Goal: Contribute content: Contribute content

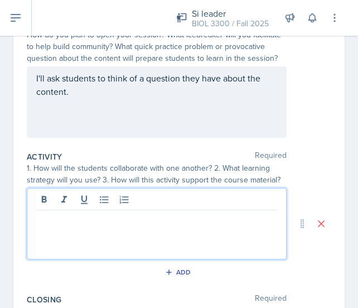
scroll to position [159, 0]
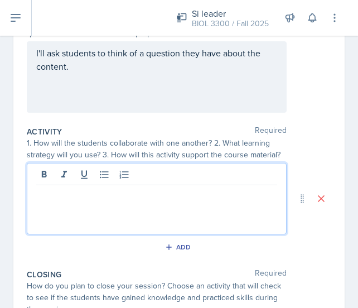
click at [116, 82] on div "I'll ask students to think of a question they have about the content." at bounding box center [157, 76] width 260 height 71
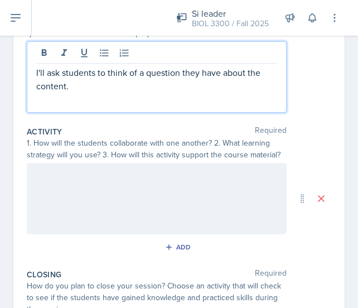
scroll to position [178, 0]
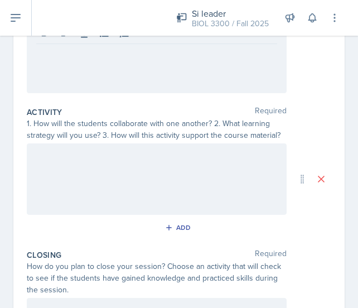
click at [96, 147] on div at bounding box center [157, 178] width 260 height 71
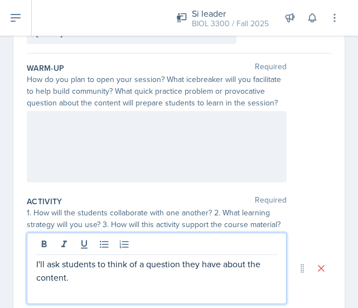
click at [96, 134] on div at bounding box center [157, 146] width 260 height 71
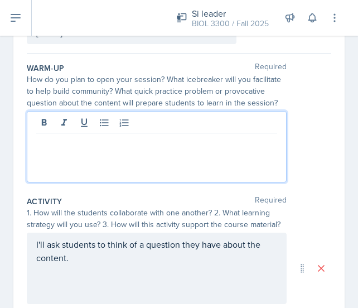
scroll to position [109, 0]
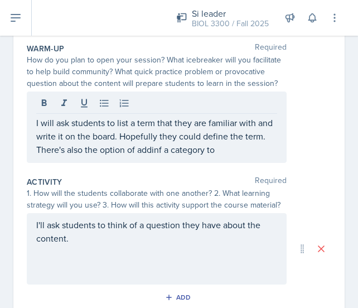
click at [189, 158] on div "I will ask students to list a term that they are familiar with and write it on …" at bounding box center [157, 126] width 260 height 71
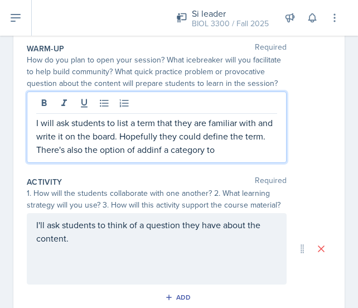
click at [173, 144] on p "I will ask students to list a term that they are familiar with and write it on …" at bounding box center [156, 136] width 241 height 40
click at [144, 130] on p "I will ask students to list a term that they are familiar with and write it on …" at bounding box center [156, 136] width 241 height 40
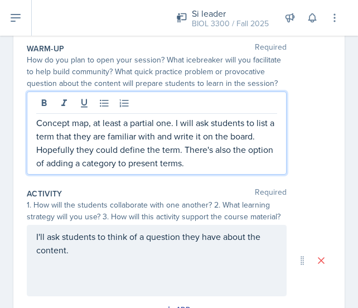
click at [136, 284] on div "I'll ask students to think of a question they have about the content." at bounding box center [157, 259] width 260 height 71
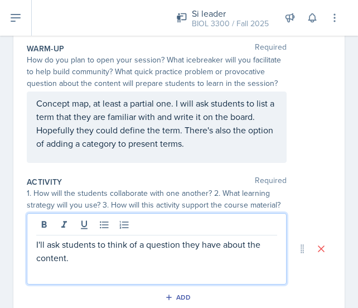
scroll to position [128, 0]
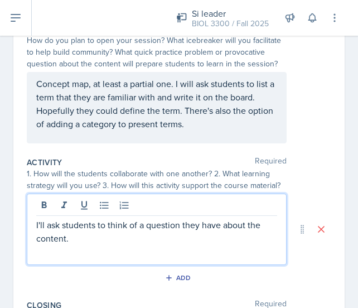
click at [145, 218] on p "I'll ask students to think of a question they have about the content." at bounding box center [156, 231] width 241 height 27
click at [81, 242] on p "I'll ask students to think of a question they have about the content. Teams can…" at bounding box center [156, 231] width 241 height 27
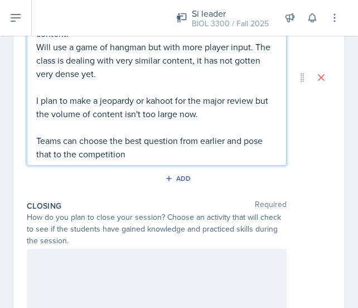
scroll to position [346, 0]
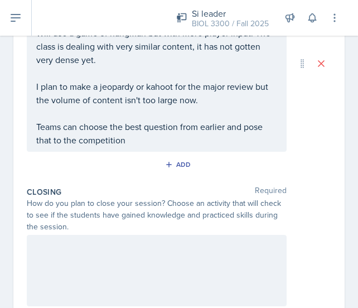
click at [144, 279] on div at bounding box center [157, 270] width 260 height 71
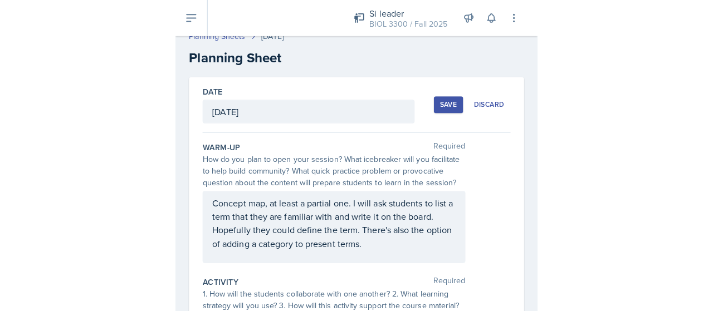
scroll to position [0, 0]
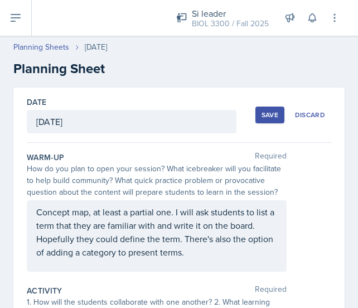
click at [266, 115] on div "Save" at bounding box center [269, 114] width 17 height 9
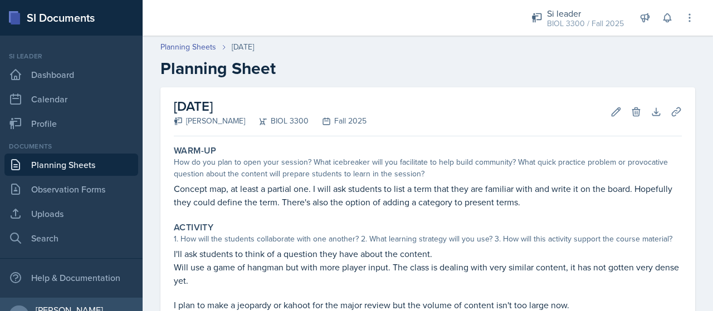
click at [45, 158] on link "Planning Sheets" at bounding box center [71, 165] width 134 height 22
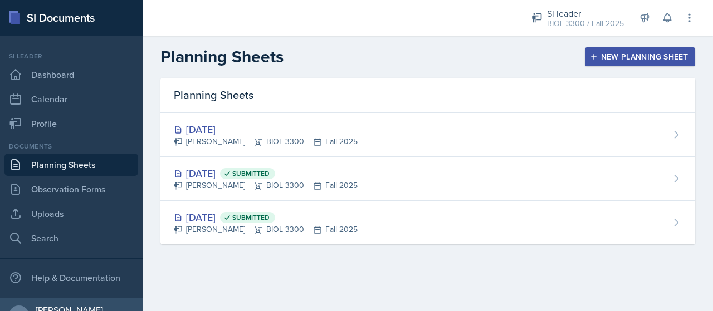
click at [357, 52] on div "New Planning Sheet" at bounding box center [640, 56] width 96 height 9
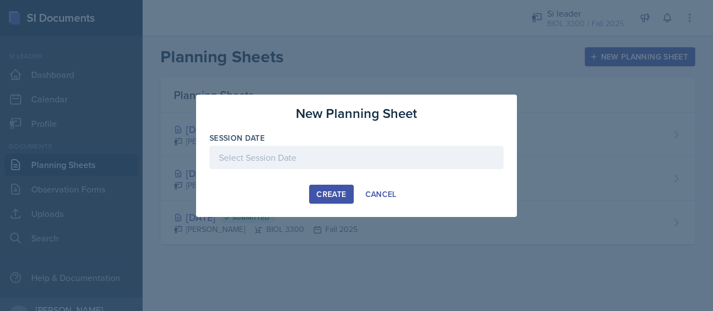
click at [318, 165] on div at bounding box center [356, 157] width 294 height 23
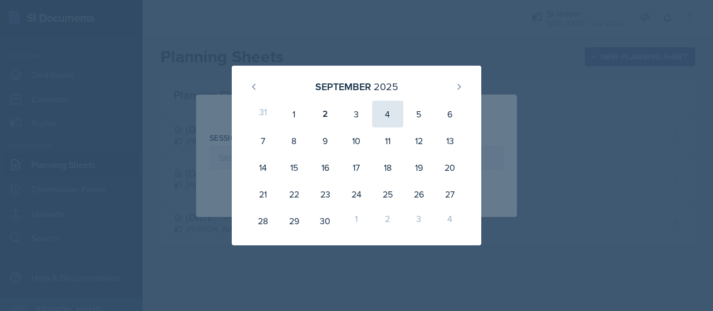
click at [357, 115] on div "4" at bounding box center [387, 114] width 31 height 27
type input "[DATE]"
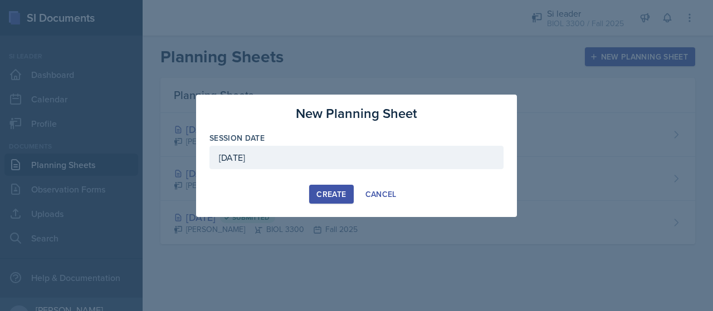
click at [330, 192] on div "Create" at bounding box center [331, 194] width 30 height 9
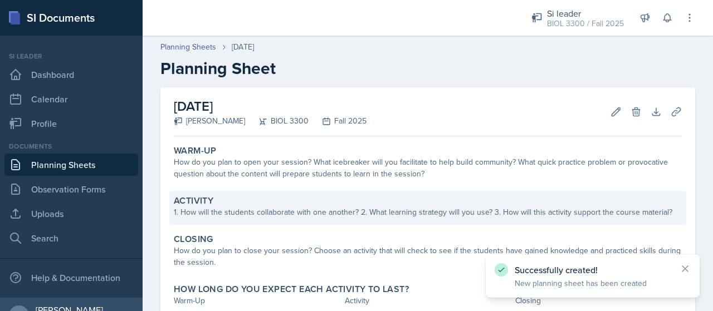
click at [263, 206] on div "Activity" at bounding box center [428, 201] width 508 height 11
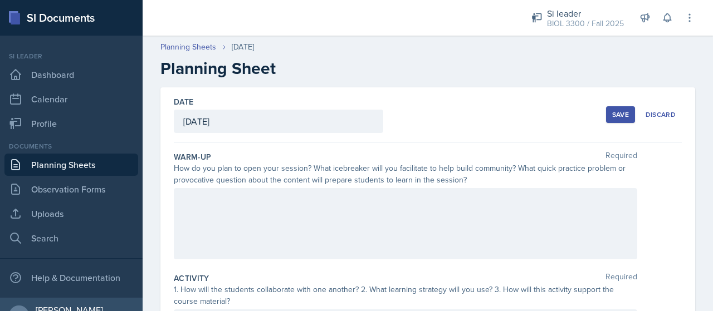
click at [320, 211] on div at bounding box center [405, 223] width 463 height 71
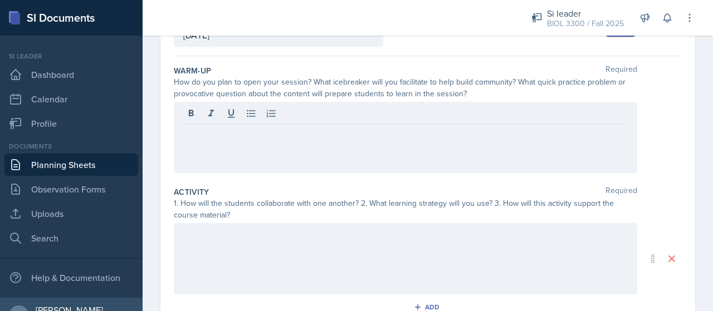
click at [276, 252] on div at bounding box center [405, 258] width 463 height 71
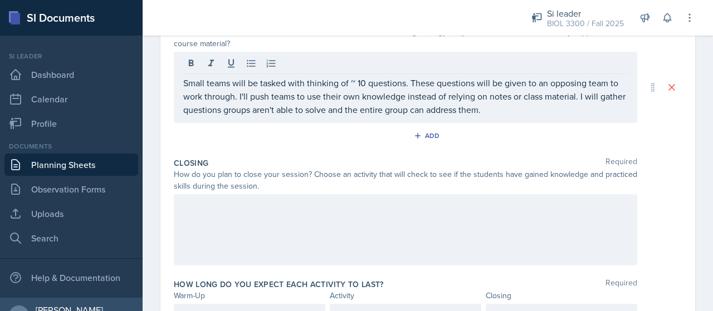
click at [312, 242] on div at bounding box center [405, 229] width 463 height 71
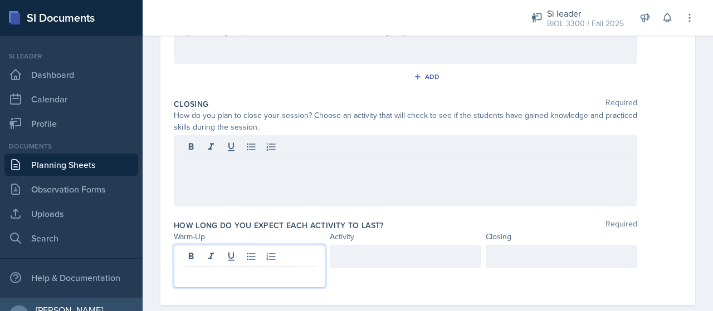
scroll to position [336, 0]
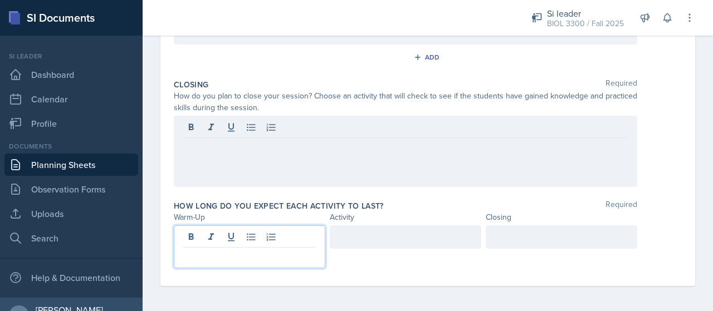
click at [296, 250] on p at bounding box center [249, 256] width 133 height 13
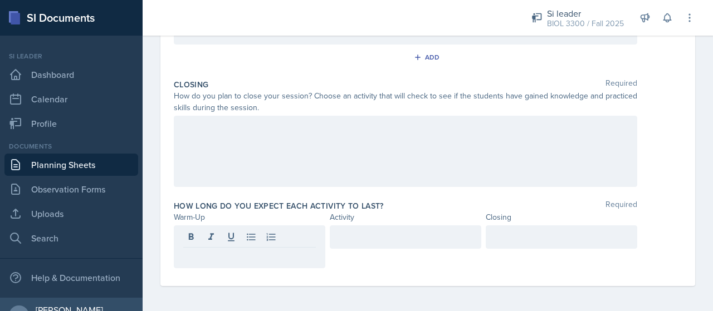
click at [324, 170] on div at bounding box center [405, 151] width 463 height 71
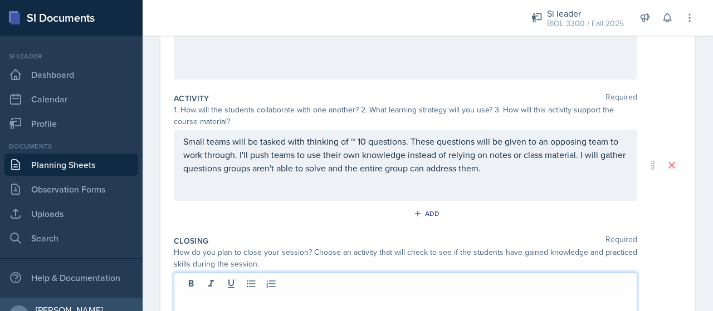
scroll to position [178, 0]
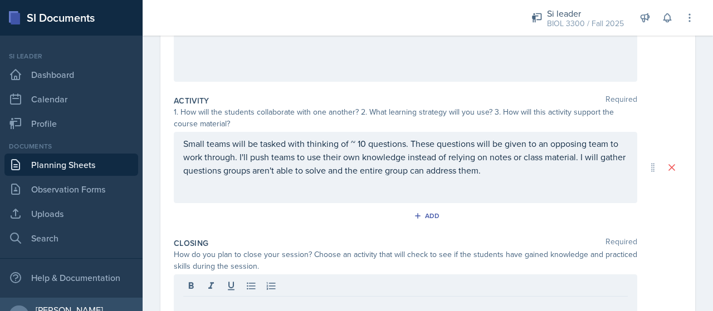
click at [357, 190] on div "Small teams will be tasked with thinking of ~ 10 questions. These questions wil…" at bounding box center [405, 167] width 463 height 71
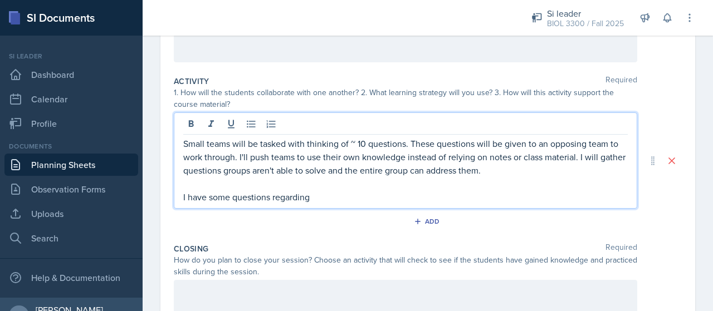
click at [198, 197] on p "I have some questions regarding" at bounding box center [405, 197] width 445 height 13
copy p "I have some questions regarding"
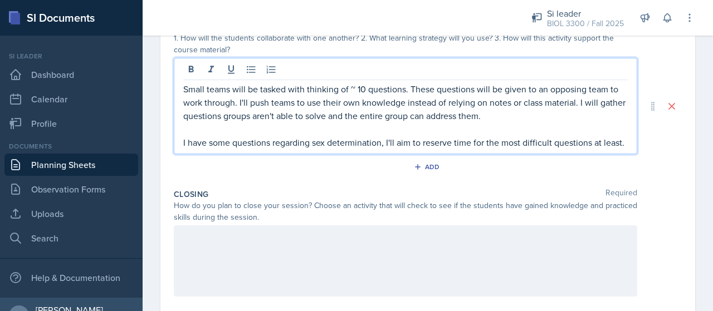
scroll to position [252, 0]
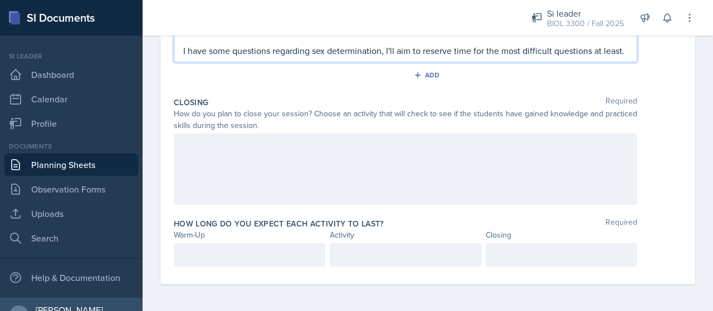
click at [221, 267] on div at bounding box center [250, 254] width 152 height 23
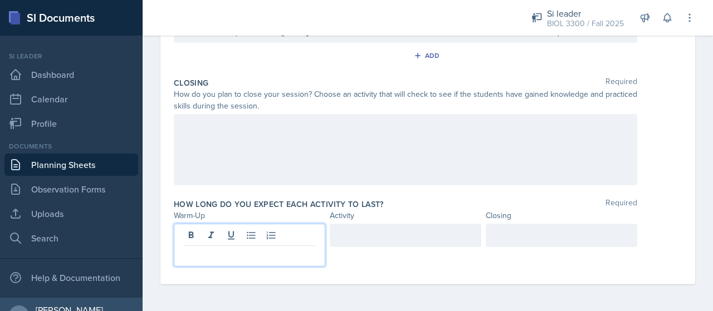
scroll to position [353, 0]
click at [357, 241] on div at bounding box center [562, 235] width 152 height 23
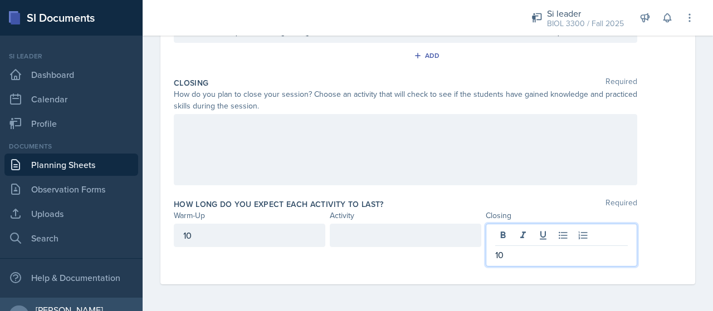
click at [357, 235] on div at bounding box center [406, 235] width 152 height 23
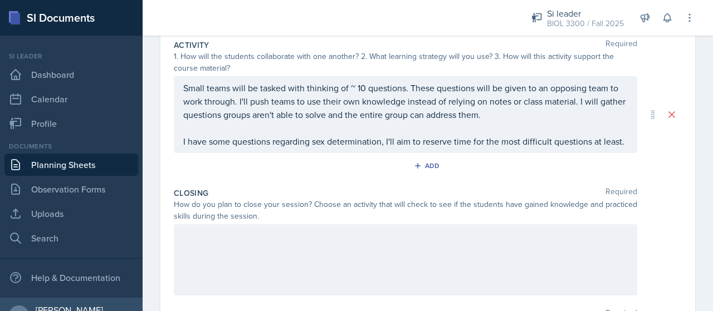
scroll to position [149, 0]
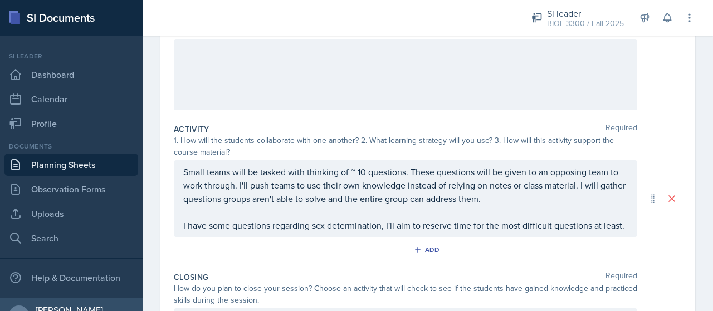
click at [357, 144] on div "1. How will the students collaborate with one another? 2. What learning strateg…" at bounding box center [405, 146] width 463 height 23
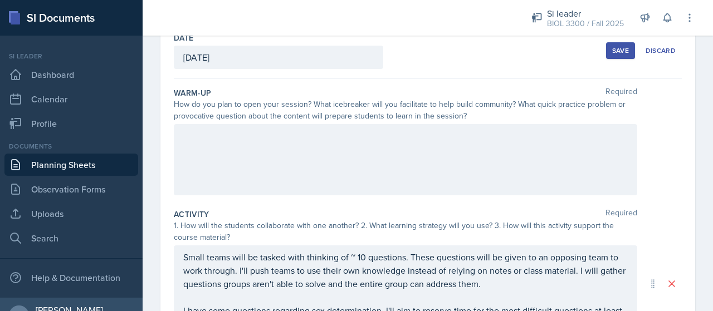
click at [229, 125] on div at bounding box center [405, 159] width 463 height 71
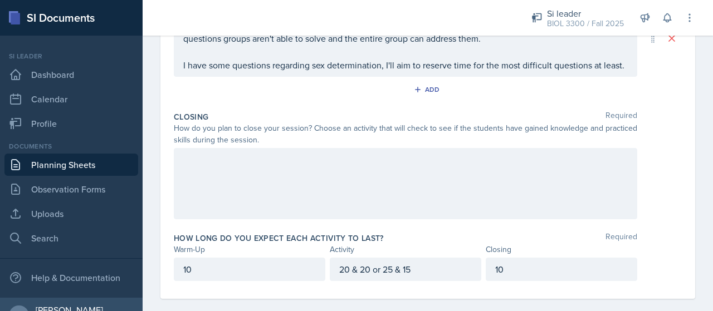
click at [316, 163] on div at bounding box center [405, 183] width 463 height 71
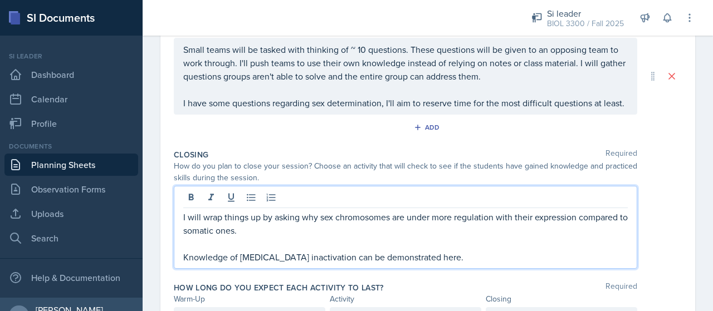
scroll to position [0, 0]
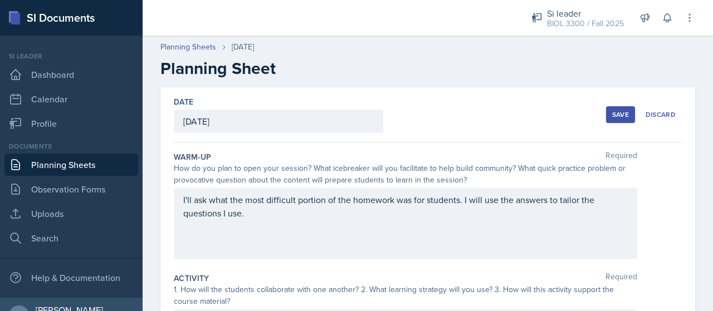
click at [357, 113] on div "Save" at bounding box center [620, 114] width 17 height 9
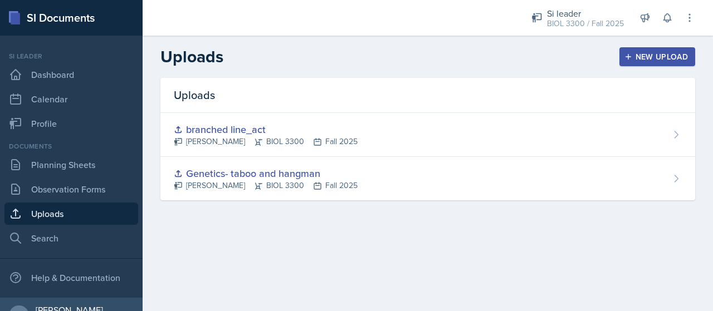
click at [638, 53] on div "New Upload" at bounding box center [658, 56] width 62 height 9
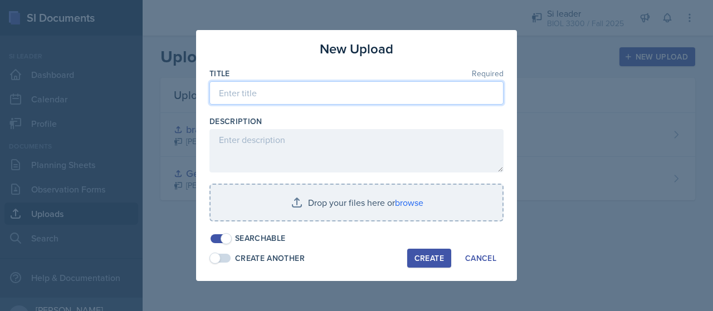
click at [252, 91] on input at bounding box center [356, 92] width 294 height 23
type input "sex determination"
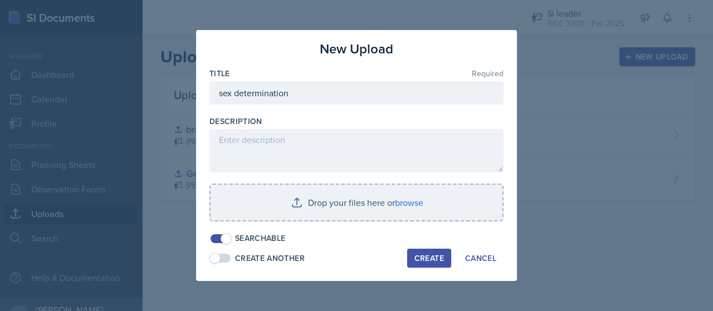
click at [372, 182] on div "Title Required sex determination Description Drop your files here or browse Sea…" at bounding box center [356, 156] width 294 height 177
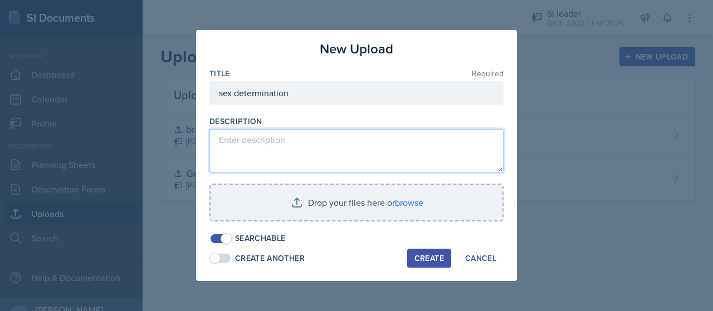
click at [400, 143] on textarea at bounding box center [356, 150] width 294 height 43
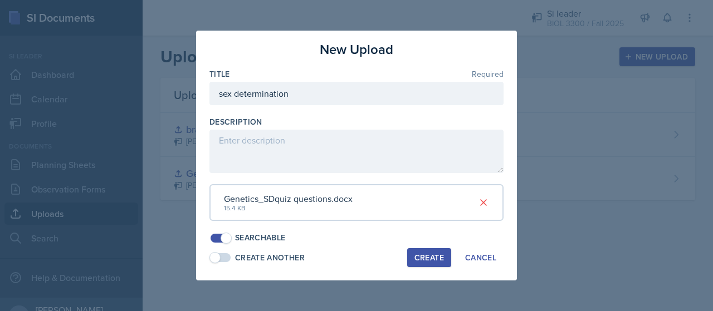
click at [430, 253] on div "Create" at bounding box center [429, 257] width 30 height 9
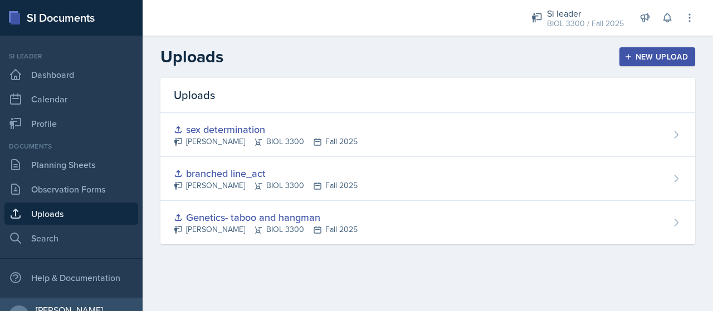
click at [656, 47] on div "Uploads New Upload" at bounding box center [428, 57] width 570 height 20
click at [658, 55] on div "New Upload" at bounding box center [658, 56] width 62 height 9
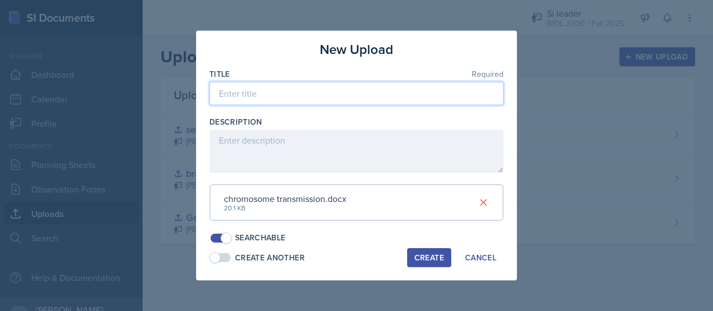
click at [348, 100] on input at bounding box center [356, 93] width 294 height 23
type input "chromosome: inheritance"
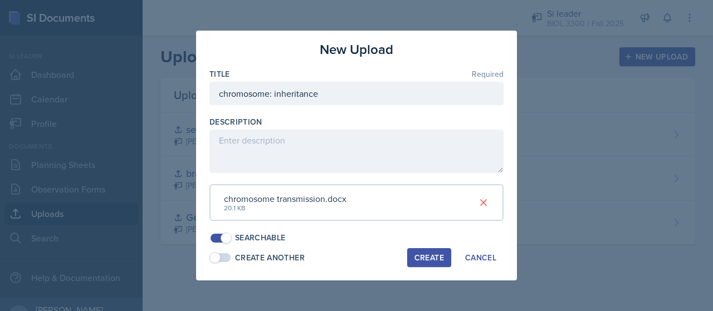
click at [432, 255] on div "Create" at bounding box center [429, 257] width 30 height 9
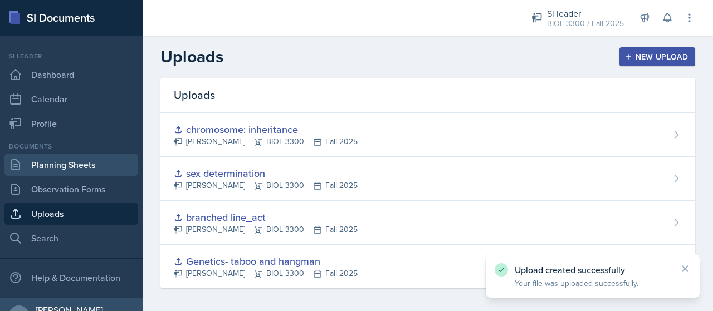
click at [82, 158] on link "Planning Sheets" at bounding box center [71, 165] width 134 height 22
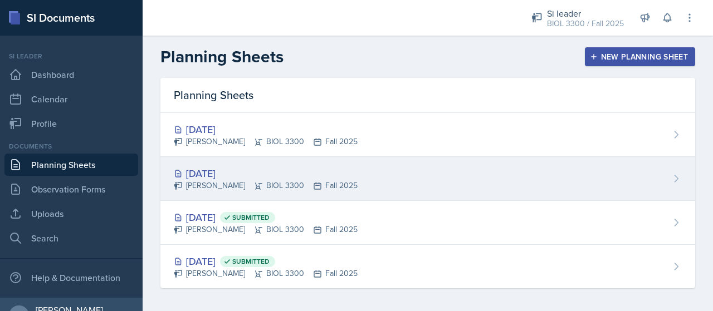
click at [402, 169] on div "[DATE] [PERSON_NAME] BIOL 3300 Fall 2025" at bounding box center [427, 179] width 535 height 44
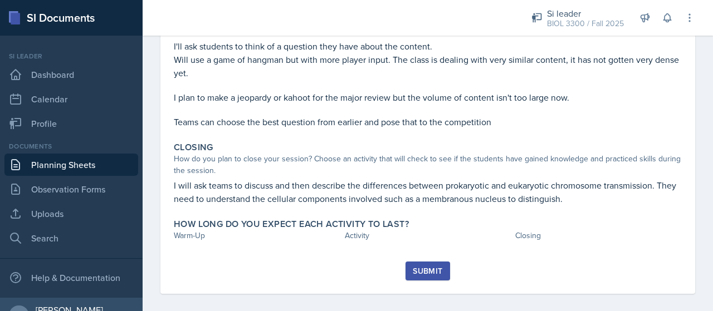
scroll to position [216, 0]
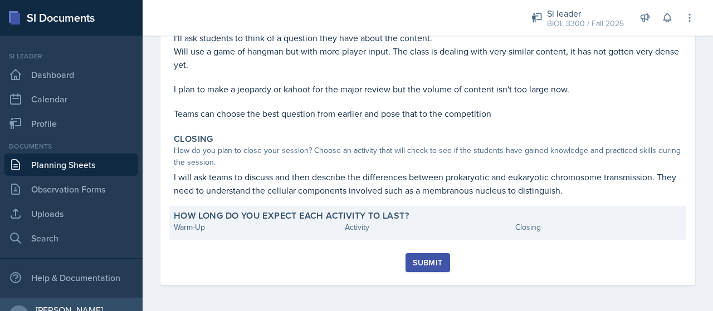
click at [214, 228] on div "Warm-Up" at bounding box center [257, 228] width 167 height 12
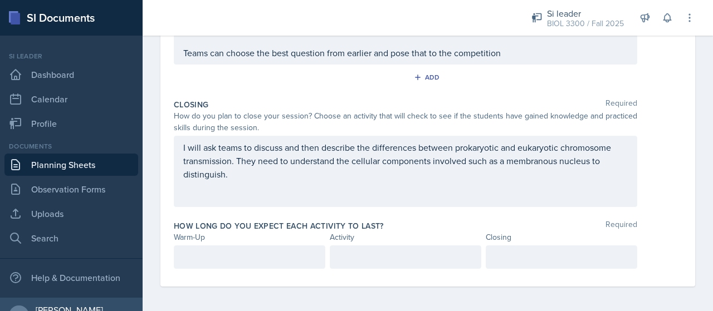
click at [227, 252] on p at bounding box center [249, 257] width 133 height 13
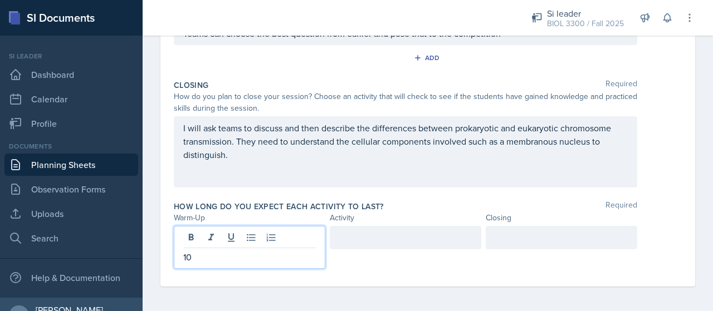
click at [534, 240] on div at bounding box center [562, 237] width 152 height 23
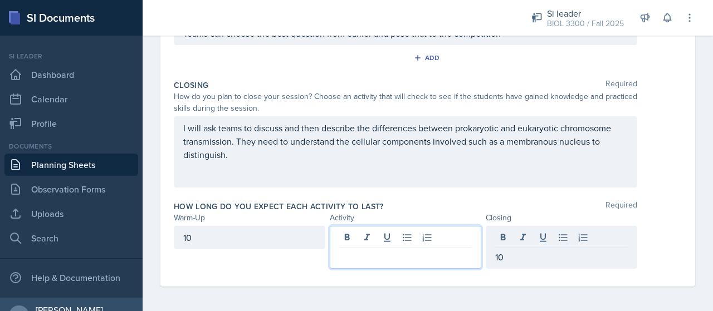
click at [387, 231] on div at bounding box center [406, 247] width 152 height 43
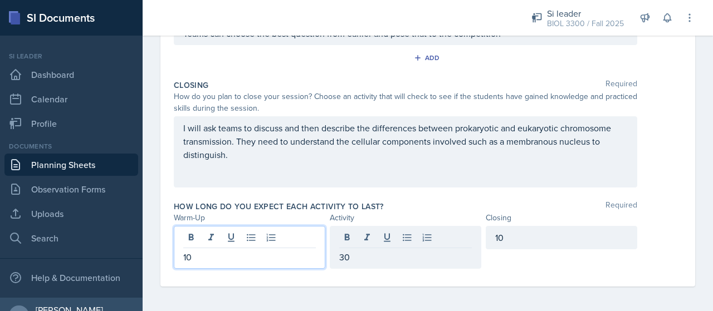
click at [272, 242] on div "10" at bounding box center [250, 247] width 152 height 43
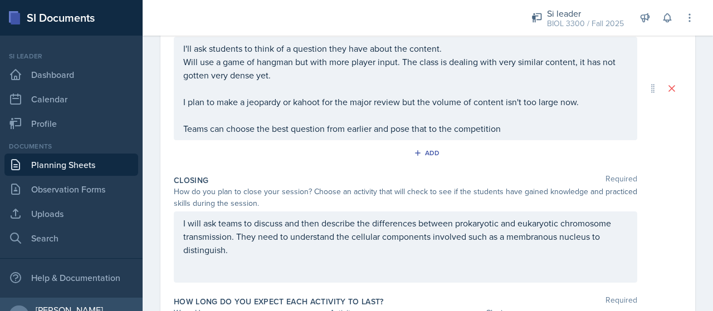
scroll to position [226, 0]
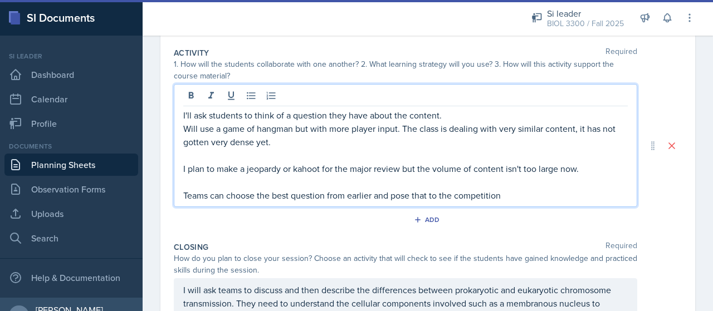
click at [531, 180] on div "I'll ask students to think of a question they have about the content. Will use …" at bounding box center [405, 156] width 445 height 94
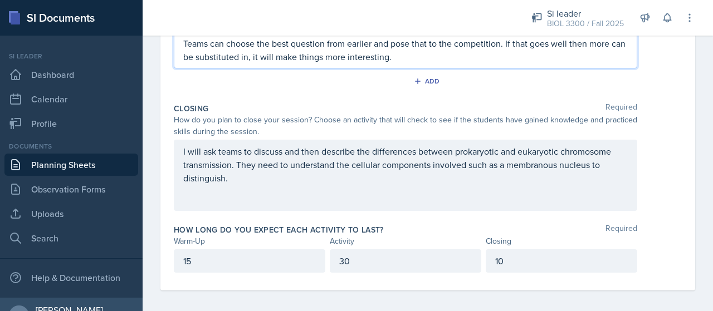
scroll to position [382, 0]
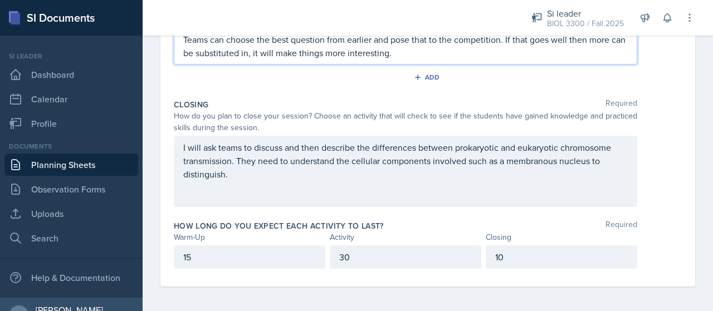
click at [477, 213] on div "Closing Required How do you plan to close your session? Choose an activity that…" at bounding box center [428, 155] width 508 height 121
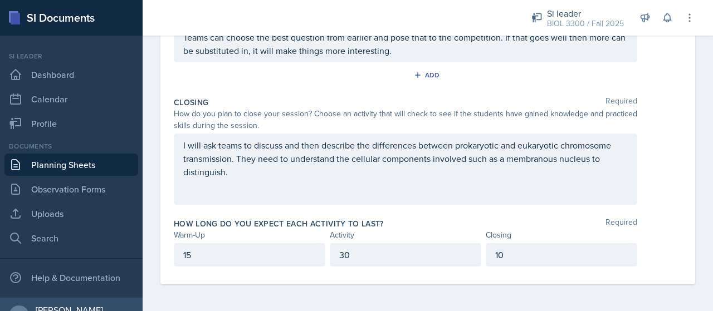
scroll to position [362, 0]
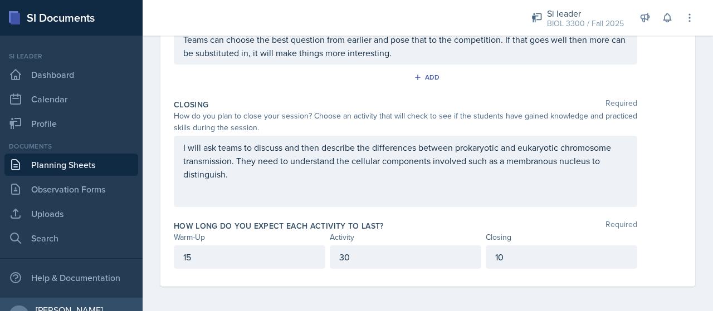
click at [372, 251] on div "30" at bounding box center [406, 257] width 152 height 23
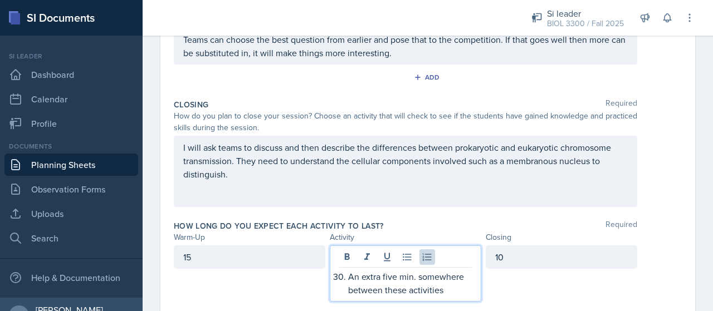
click at [265, 287] on div "15" at bounding box center [250, 274] width 152 height 56
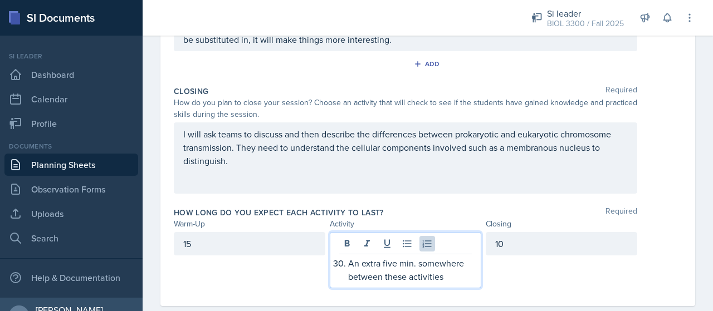
scroll to position [395, 0]
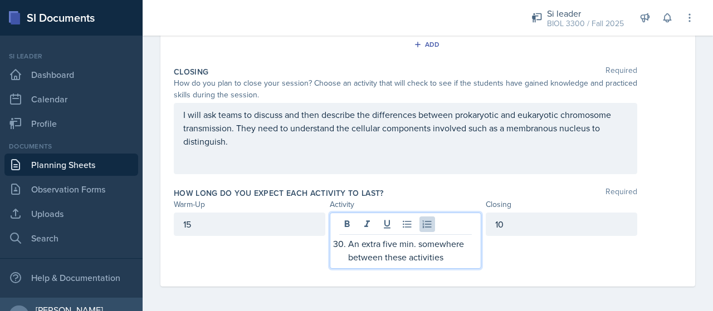
click at [461, 260] on p "An extra five min. somewhere between these activities" at bounding box center [410, 250] width 124 height 27
click at [348, 256] on p "An extra five min. somewhere between these activities" at bounding box center [410, 250] width 124 height 27
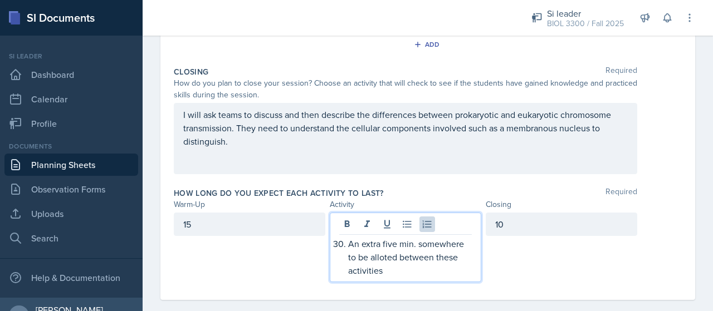
click at [230, 268] on div "15" at bounding box center [250, 248] width 152 height 70
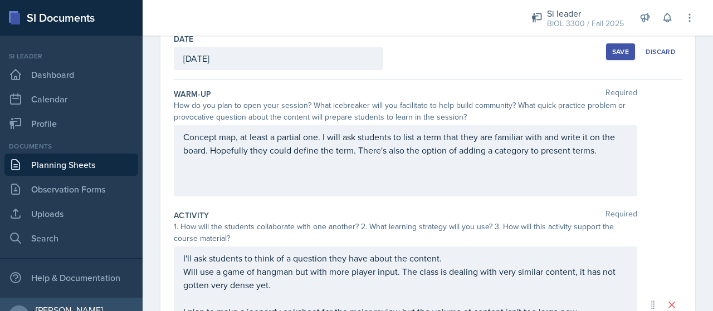
scroll to position [62, 0]
click at [612, 55] on div "Save" at bounding box center [620, 52] width 17 height 9
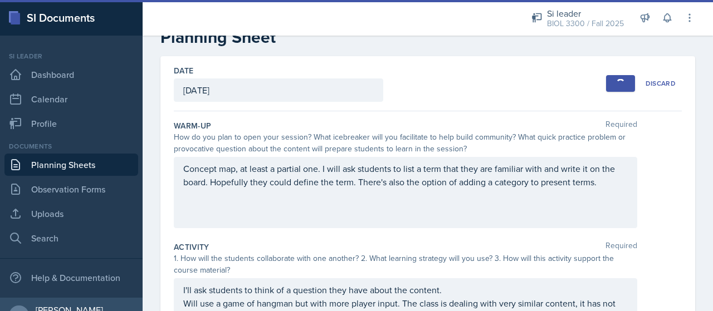
scroll to position [0, 0]
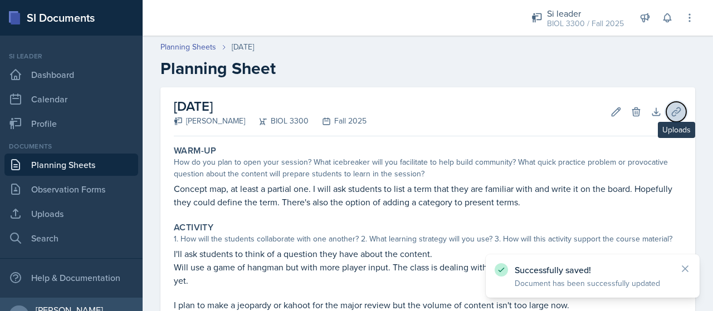
click at [672, 110] on icon at bounding box center [676, 112] width 8 height 8
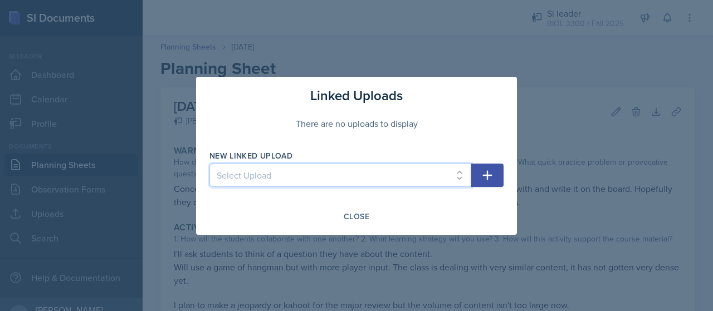
drag, startPoint x: 248, startPoint y: 168, endPoint x: 257, endPoint y: 173, distance: 10.0
click at [248, 168] on select "Select Upload Genetics- taboo and hangman branched line_act sex determination c…" at bounding box center [340, 175] width 262 height 23
click at [324, 182] on select "Select Upload Genetics- taboo and hangman branched line_act sex determination c…" at bounding box center [340, 175] width 262 height 23
select select "827acac4-87e8-4470-81fb-d4ed9a3e5bd0"
click at [209, 164] on select "Select Upload Genetics- taboo and hangman branched line_act sex determination c…" at bounding box center [340, 175] width 262 height 23
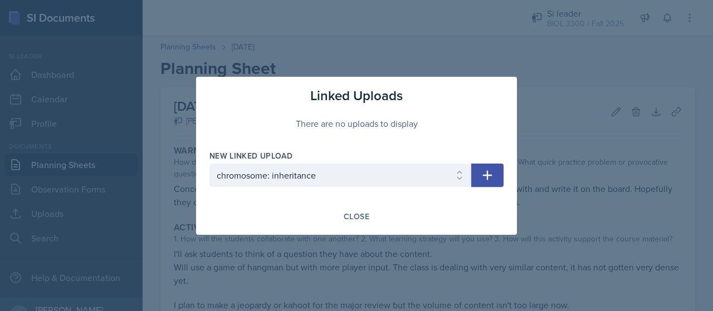
click at [487, 177] on icon "button" at bounding box center [487, 174] width 9 height 9
select select
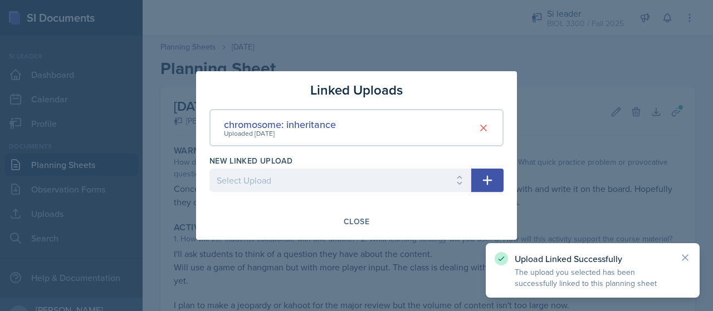
click at [554, 49] on div at bounding box center [356, 155] width 713 height 311
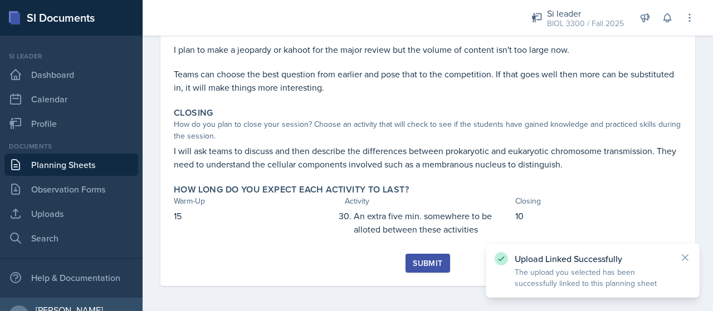
scroll to position [256, 0]
click at [432, 252] on div "Warm-Up How do you plan to open your session? What icebreaker will you facilita…" at bounding box center [428, 69] width 508 height 369
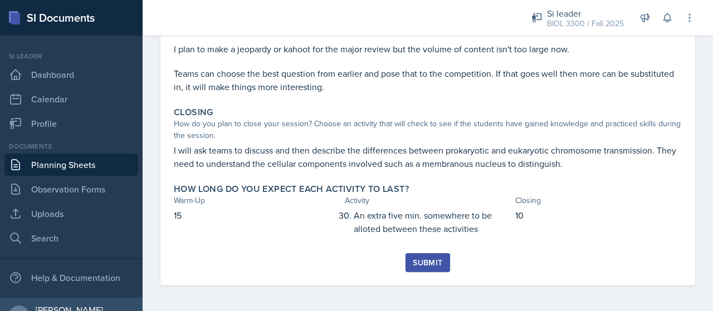
click at [431, 256] on button "Submit" at bounding box center [428, 262] width 44 height 19
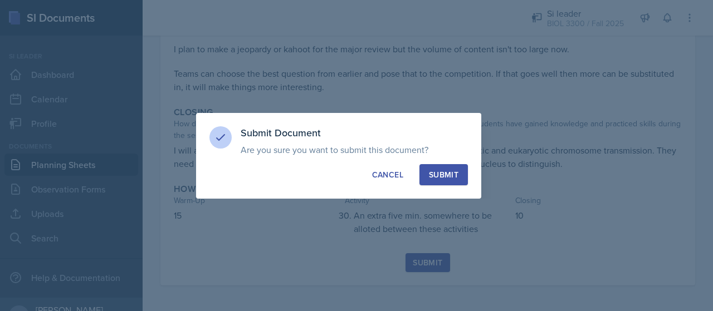
click at [449, 184] on button "Submit" at bounding box center [443, 174] width 48 height 21
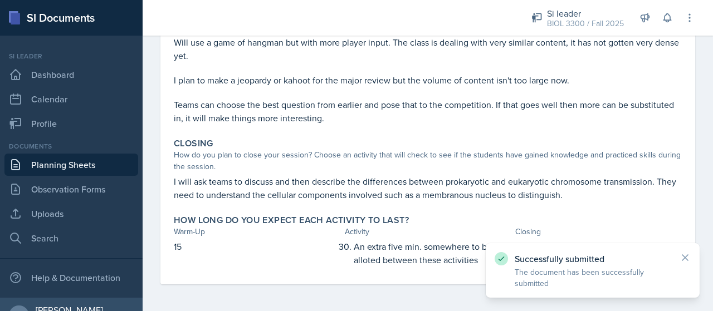
scroll to position [224, 0]
click at [111, 168] on link "Planning Sheets" at bounding box center [71, 165] width 134 height 22
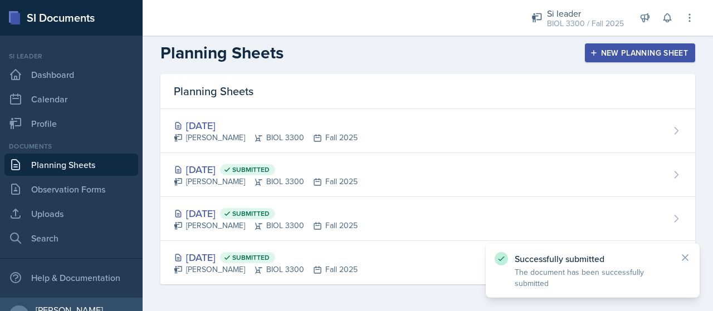
scroll to position [3, 0]
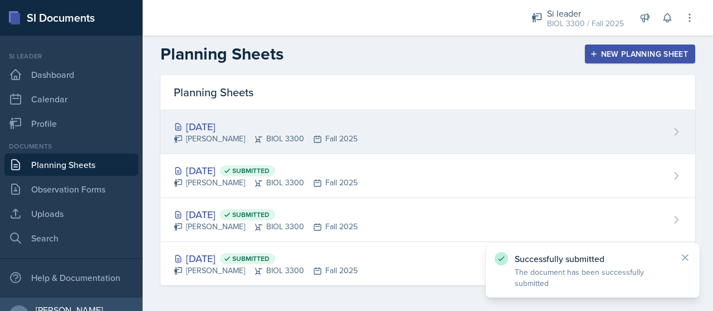
click at [367, 126] on div "[DATE] [PERSON_NAME] BIOL 3300 Fall 2025" at bounding box center [427, 132] width 535 height 44
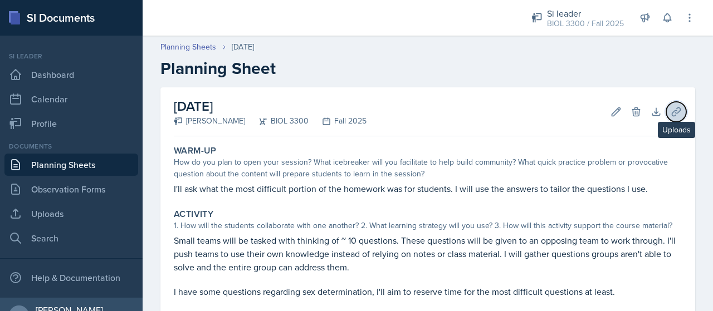
click at [671, 113] on icon at bounding box center [676, 111] width 11 height 11
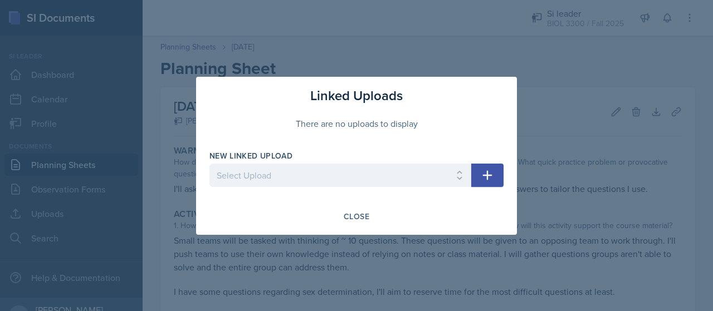
click at [422, 163] on div "New Linked Upload Select Upload Genetics- taboo and hangman branched line_act s…" at bounding box center [340, 174] width 262 height 48
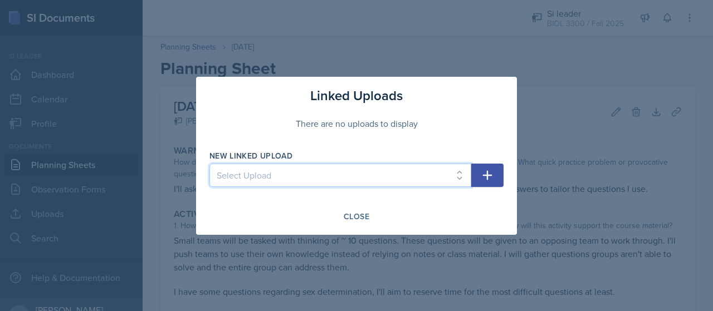
click at [427, 172] on select "Select Upload Genetics- taboo and hangman branched line_act sex determination c…" at bounding box center [340, 175] width 262 height 23
select select "983d27ec-6bc7-4265-8262-0eae7513a907"
click at [209, 164] on select "Select Upload Genetics- taboo and hangman branched line_act sex determination c…" at bounding box center [340, 175] width 262 height 23
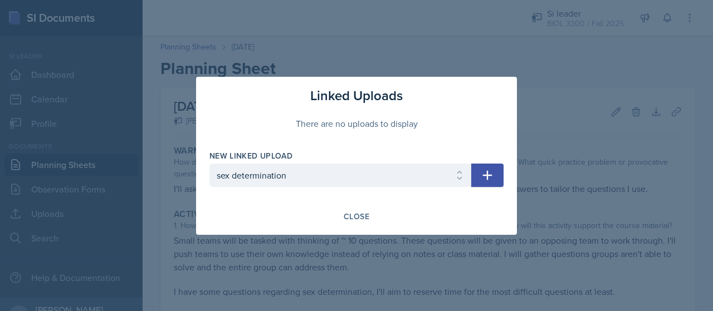
click at [489, 170] on icon "button" at bounding box center [487, 175] width 13 height 13
select select
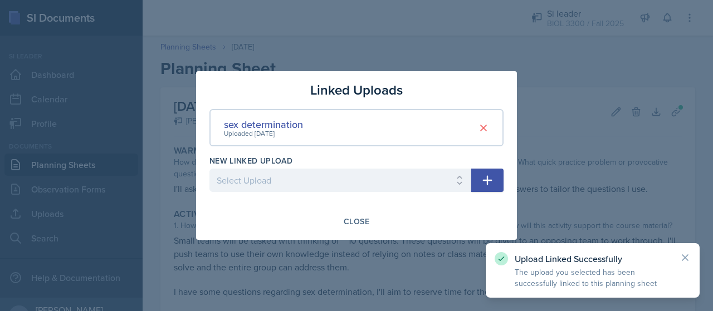
click at [547, 71] on div at bounding box center [356, 155] width 713 height 311
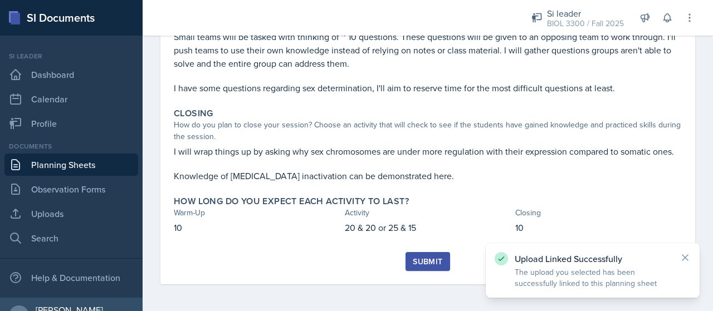
scroll to position [216, 0]
click at [432, 257] on div "Submit" at bounding box center [428, 261] width 30 height 9
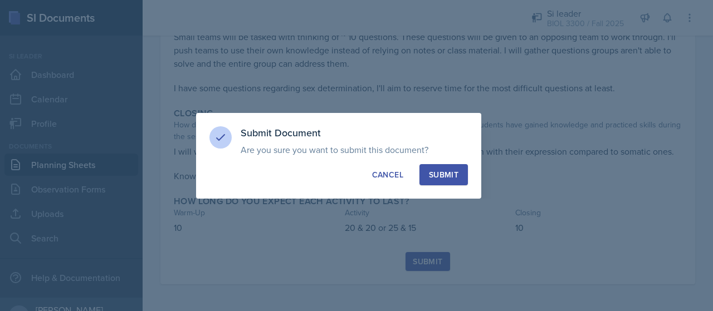
click at [448, 169] on div "Submit" at bounding box center [444, 174] width 30 height 11
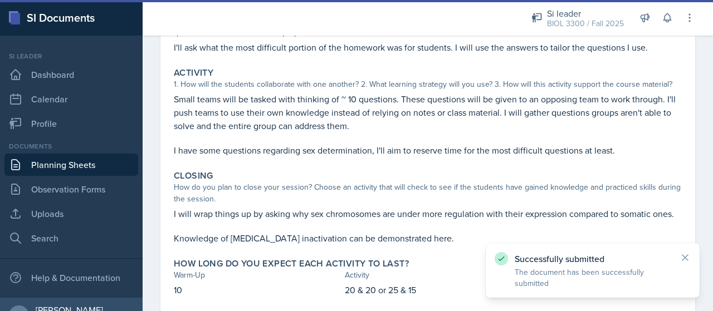
scroll to position [0, 0]
